Goal: Transaction & Acquisition: Book appointment/travel/reservation

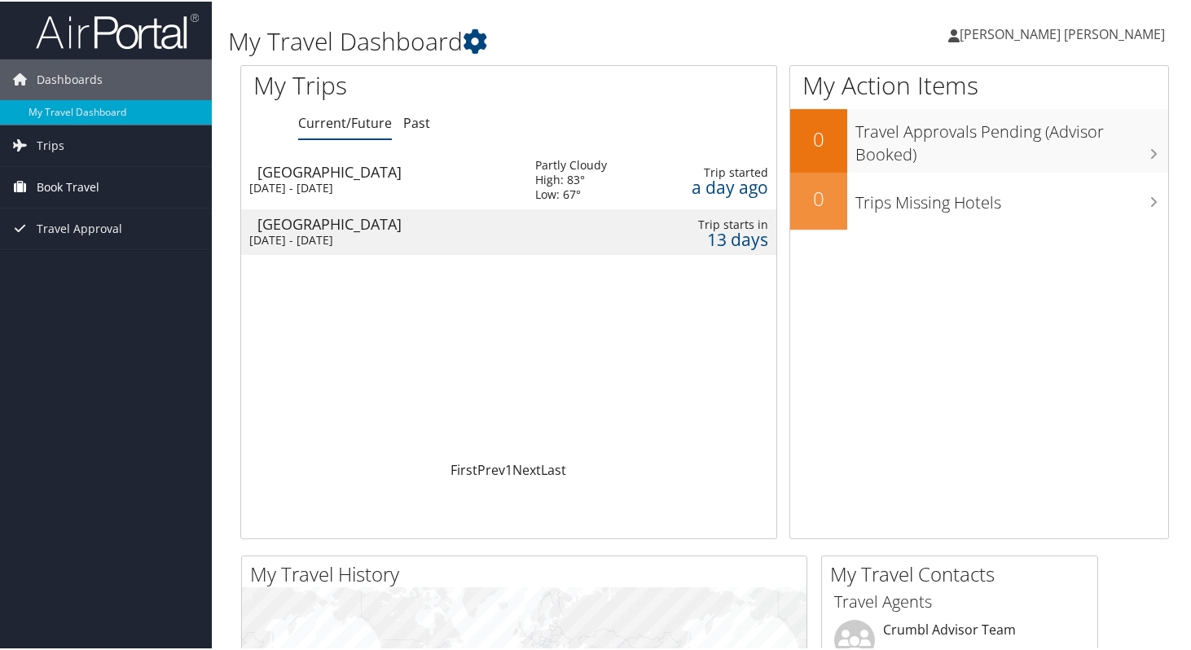
click at [117, 187] on link "Book Travel" at bounding box center [106, 185] width 212 height 41
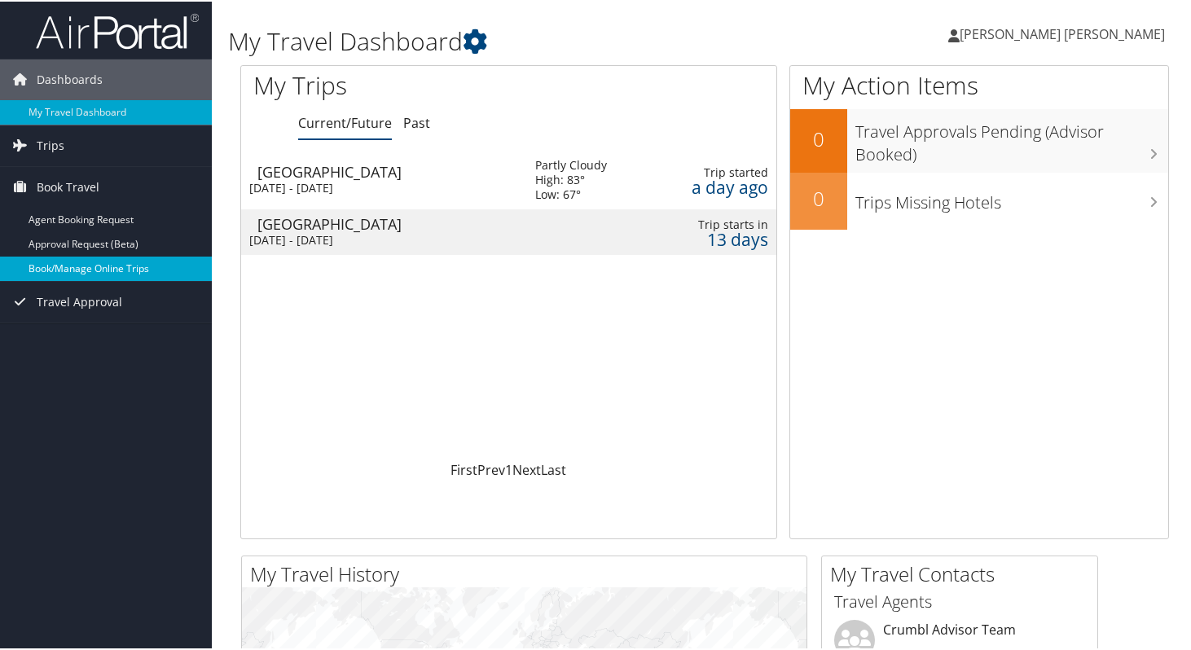
click at [116, 264] on link "Book/Manage Online Trips" at bounding box center [106, 267] width 212 height 24
